Goal: Use online tool/utility: Utilize a website feature to perform a specific function

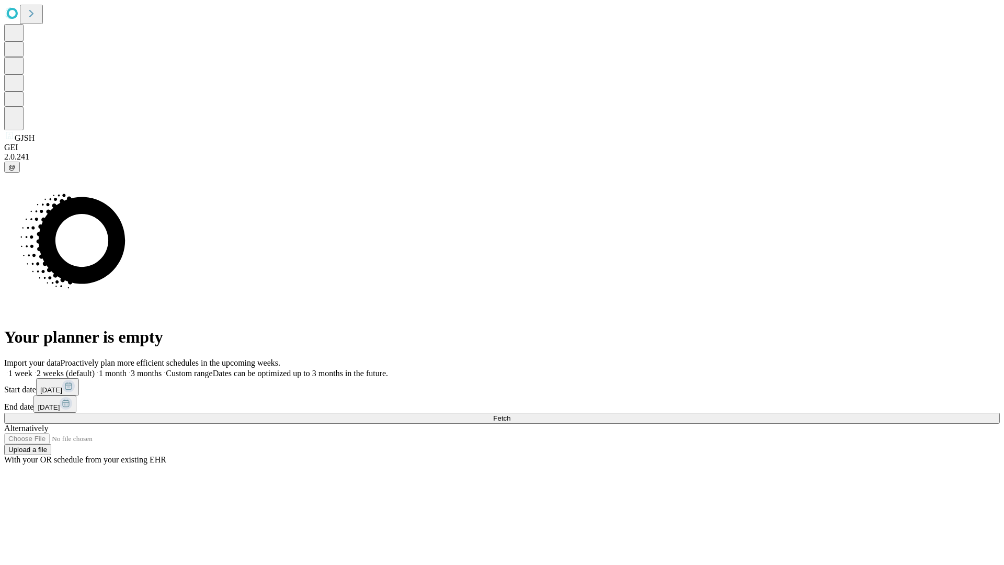
click at [510, 414] on span "Fetch" at bounding box center [501, 418] width 17 height 8
